Goal: Use online tool/utility: Utilize a website feature to perform a specific function

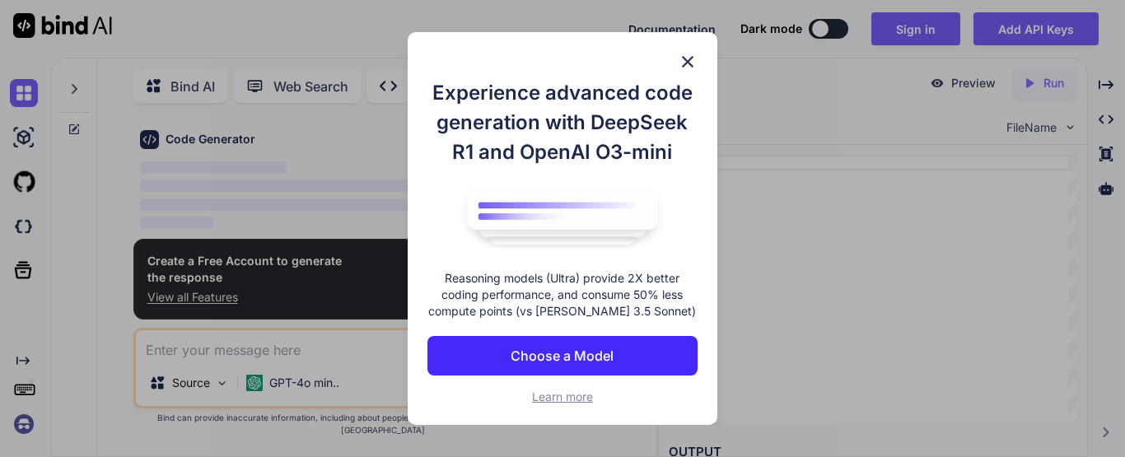
scroll to position [58, 0]
click at [687, 62] on img at bounding box center [688, 62] width 20 height 20
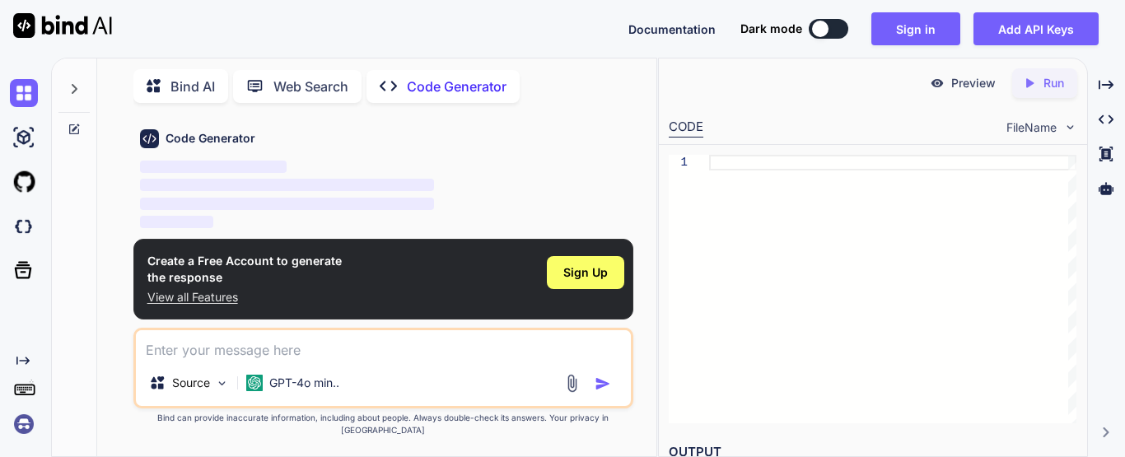
type textarea "x"
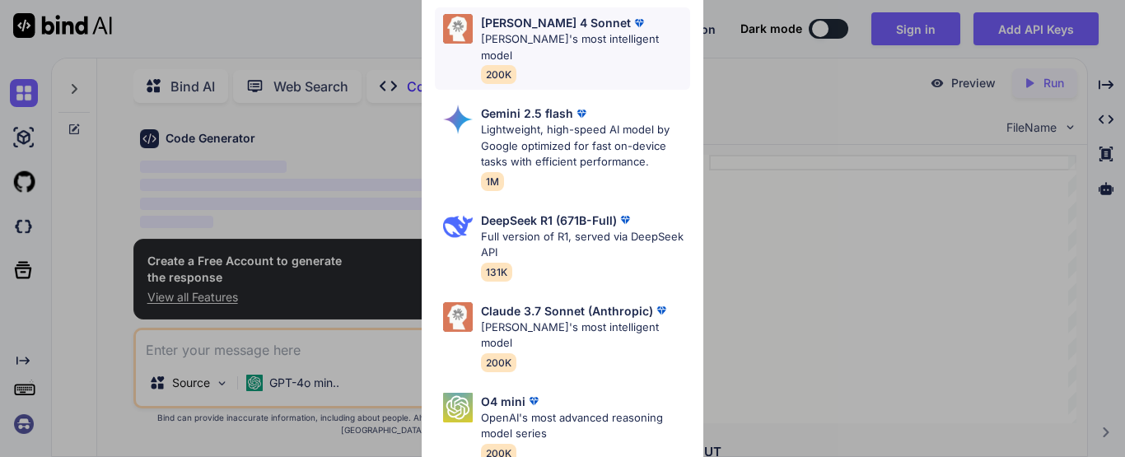
scroll to position [263, 0]
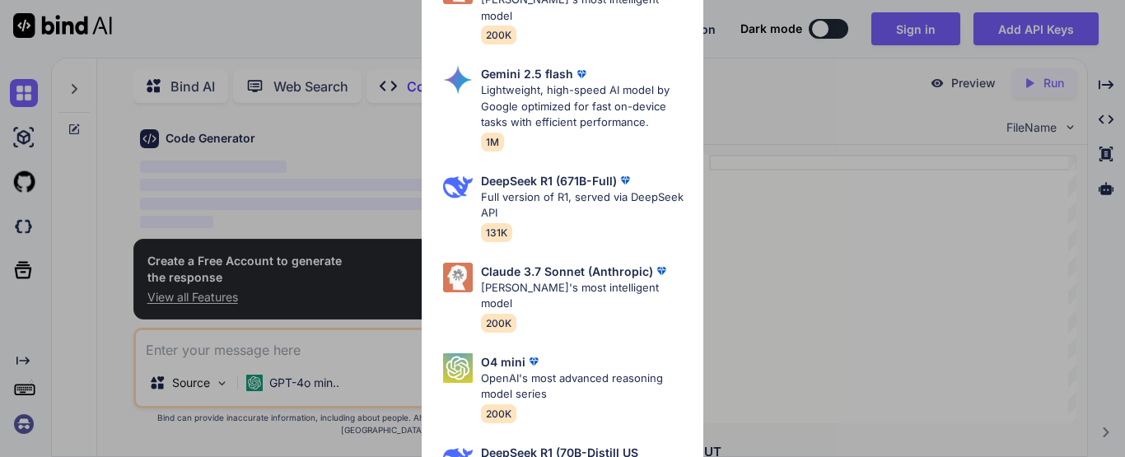
click at [778, 240] on div "Ultra Models Gemini 2.5 Pro Google's advanced multimodal AI model capable of un…" at bounding box center [562, 228] width 1125 height 457
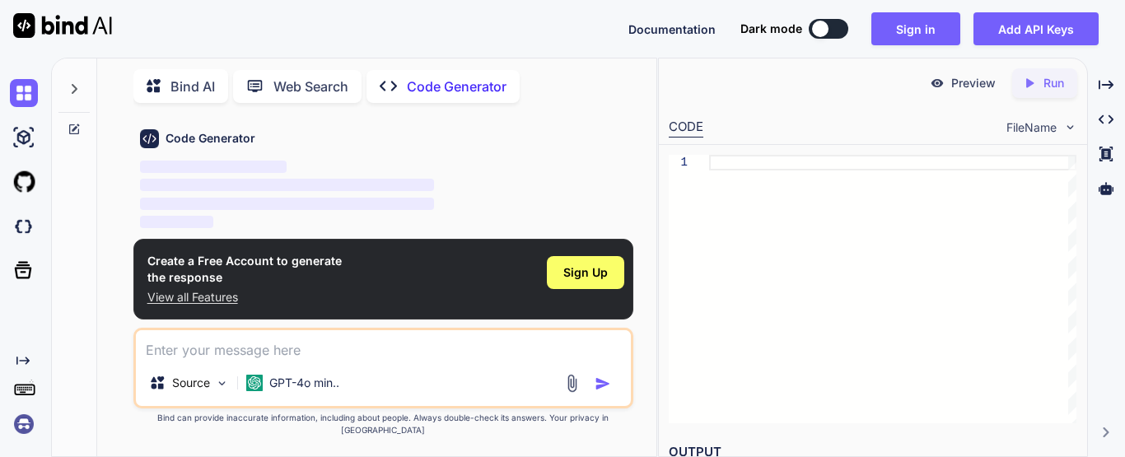
type textarea "x"
